Goal: Information Seeking & Learning: Learn about a topic

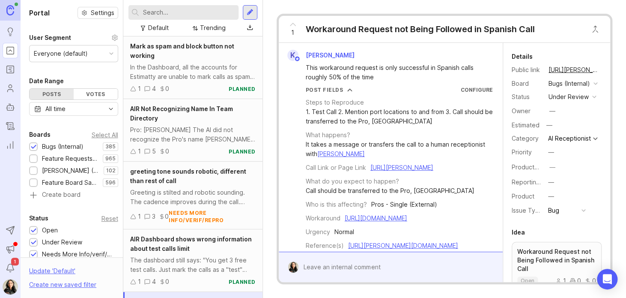
scroll to position [56, 0]
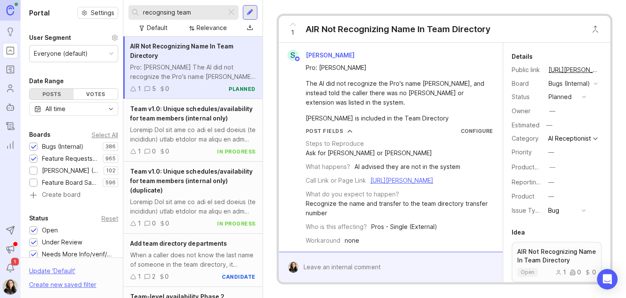
click at [530, 29] on div "1 AIR Not Recognizing Name In Team Directory" at bounding box center [445, 29] width 332 height 27
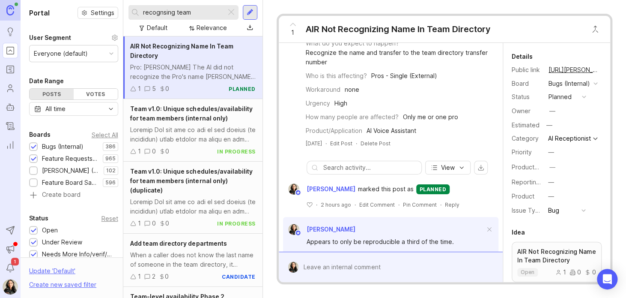
scroll to position [151, 0]
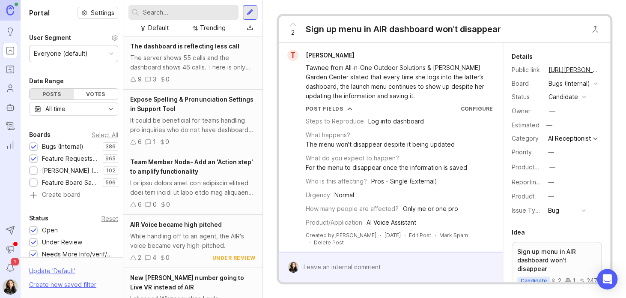
click at [463, 265] on div at bounding box center [397, 267] width 197 height 16
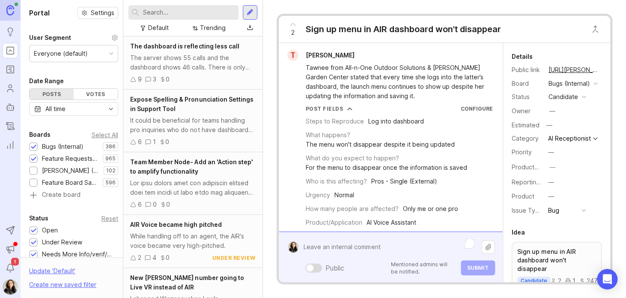
scroll to position [369, 0]
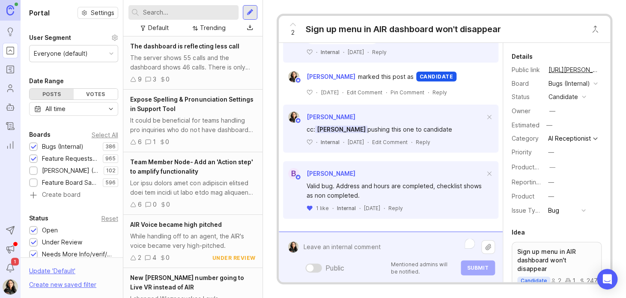
click at [416, 11] on div "2 Sign up menu in AIR dashboard won't disappear T Tawnee Saunders Tawnee from A…" at bounding box center [444, 149] width 363 height 298
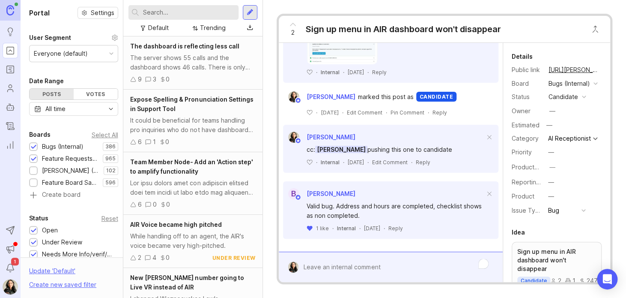
click at [551, 23] on div "2 Sign up menu in AIR dashboard won't disappear" at bounding box center [445, 29] width 332 height 27
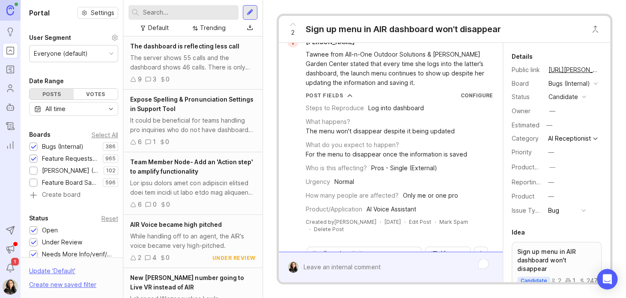
scroll to position [0, 0]
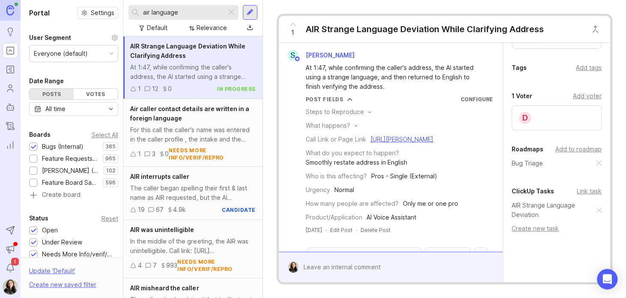
scroll to position [252, 0]
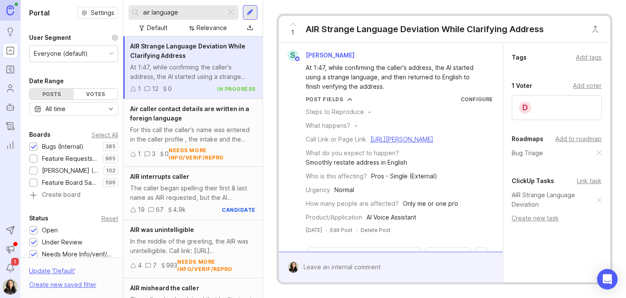
click at [534, 206] on link "AIR Strange Language Deviation" at bounding box center [554, 199] width 85 height 19
